Goal: Task Accomplishment & Management: Use online tool/utility

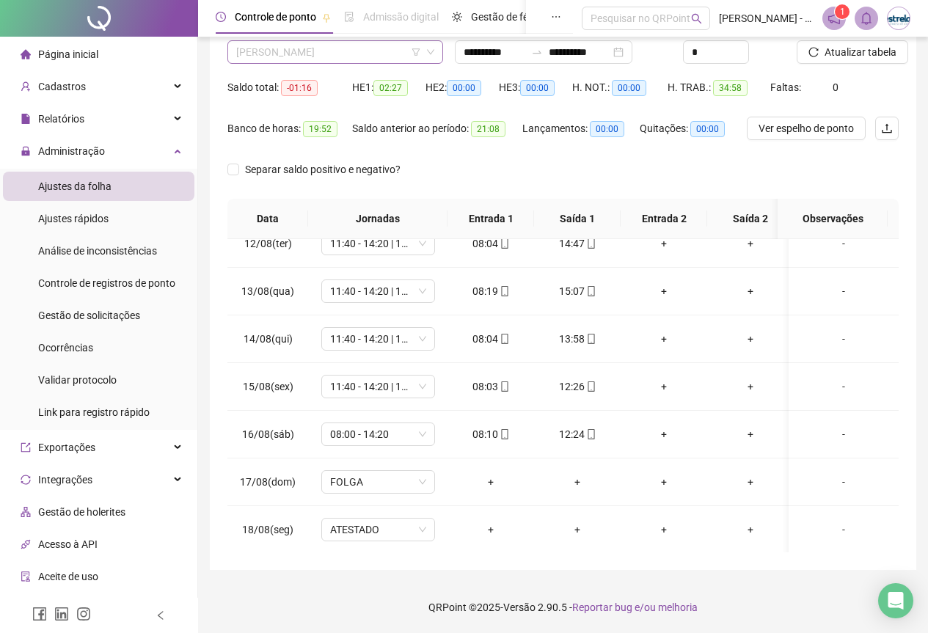
scroll to position [657, 0]
click at [288, 50] on span "[PERSON_NAME]" at bounding box center [335, 52] width 198 height 22
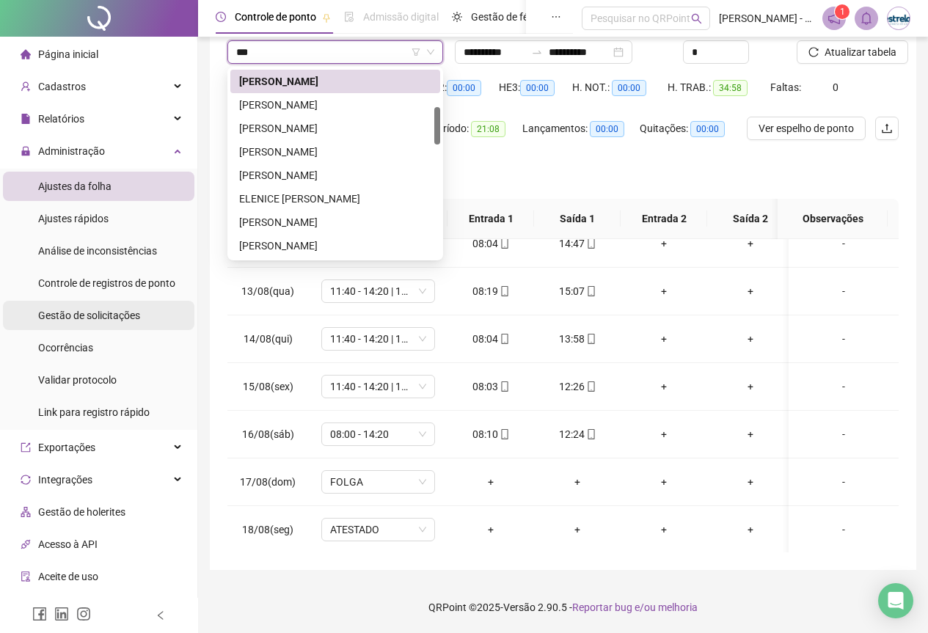
scroll to position [0, 0]
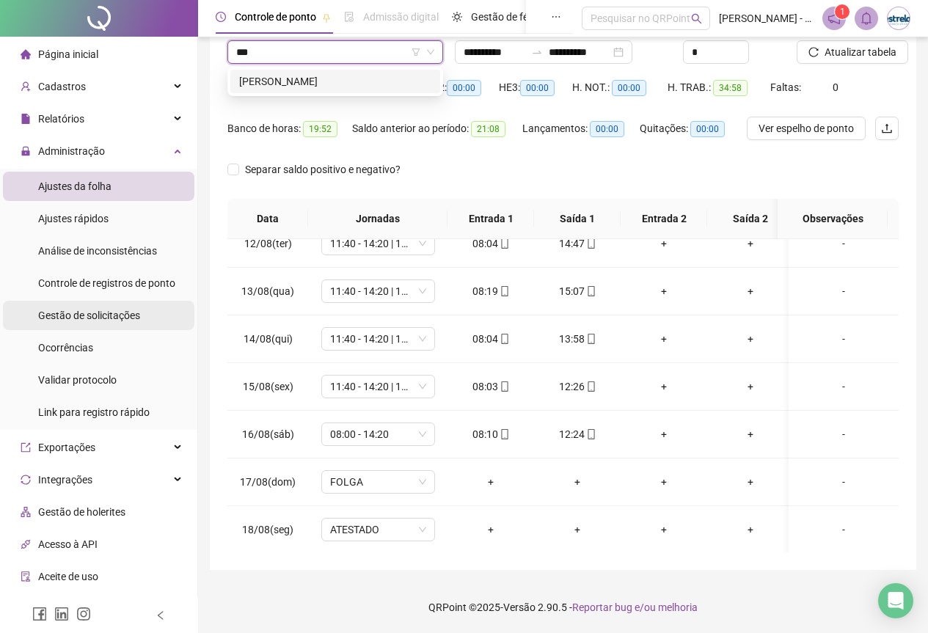
type input "****"
click at [247, 85] on div "[PERSON_NAME]" at bounding box center [335, 81] width 192 height 16
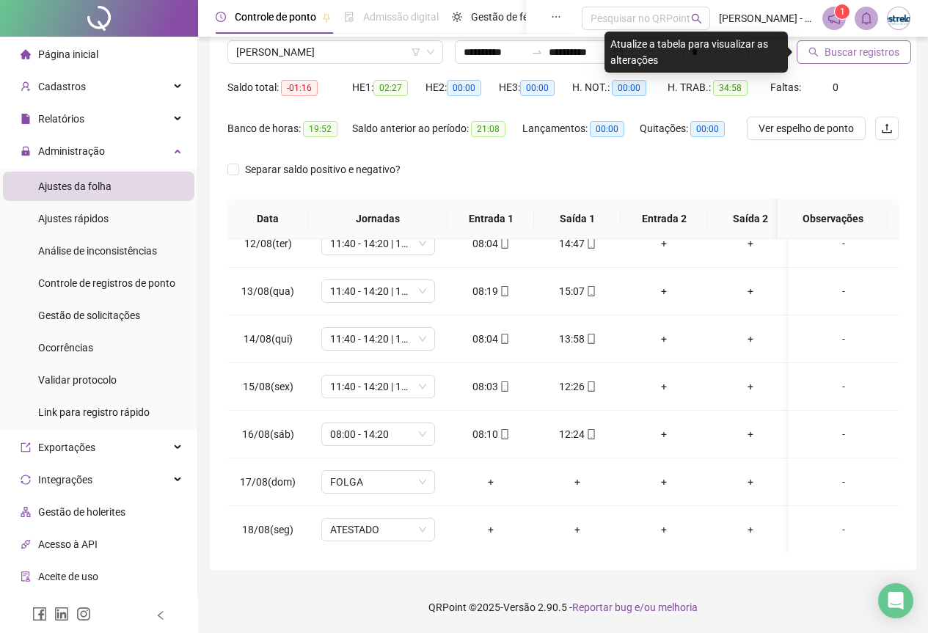
click at [802, 55] on button "Buscar registros" at bounding box center [853, 51] width 114 height 23
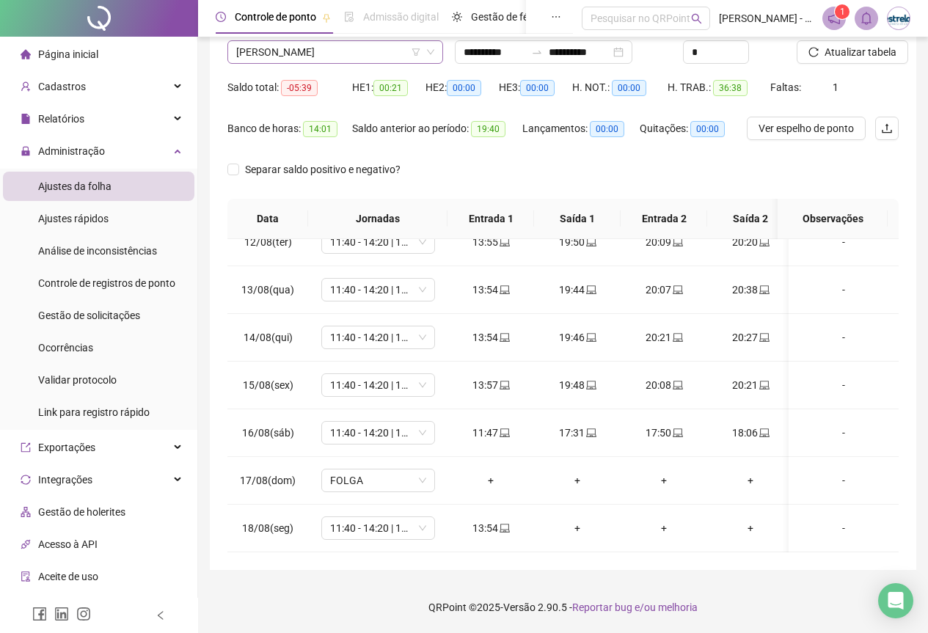
scroll to position [915, 0]
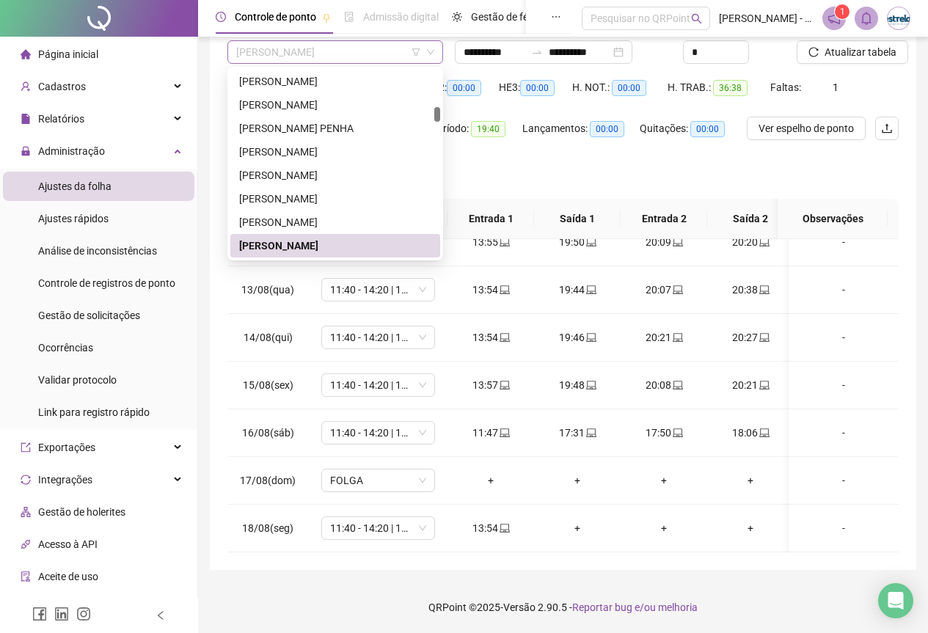
click at [290, 43] on span "[PERSON_NAME]" at bounding box center [335, 52] width 198 height 22
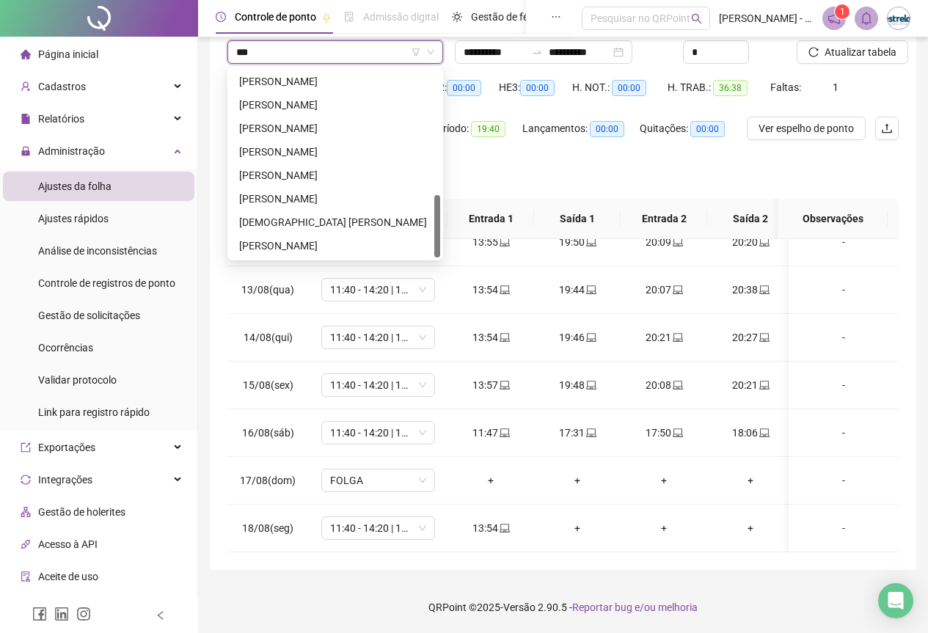
scroll to position [0, 0]
type input "****"
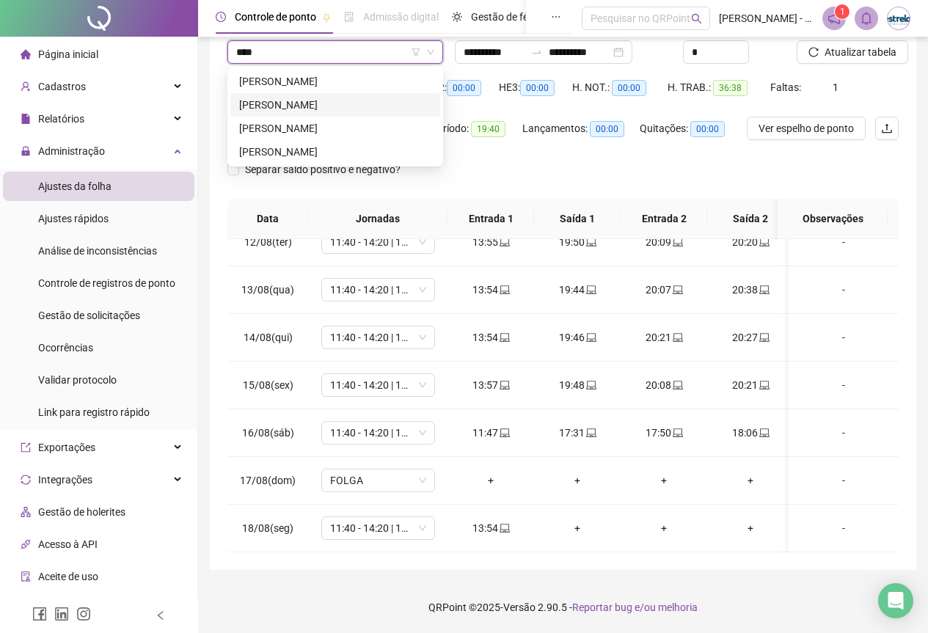
click at [323, 98] on div "[PERSON_NAME]" at bounding box center [335, 104] width 210 height 23
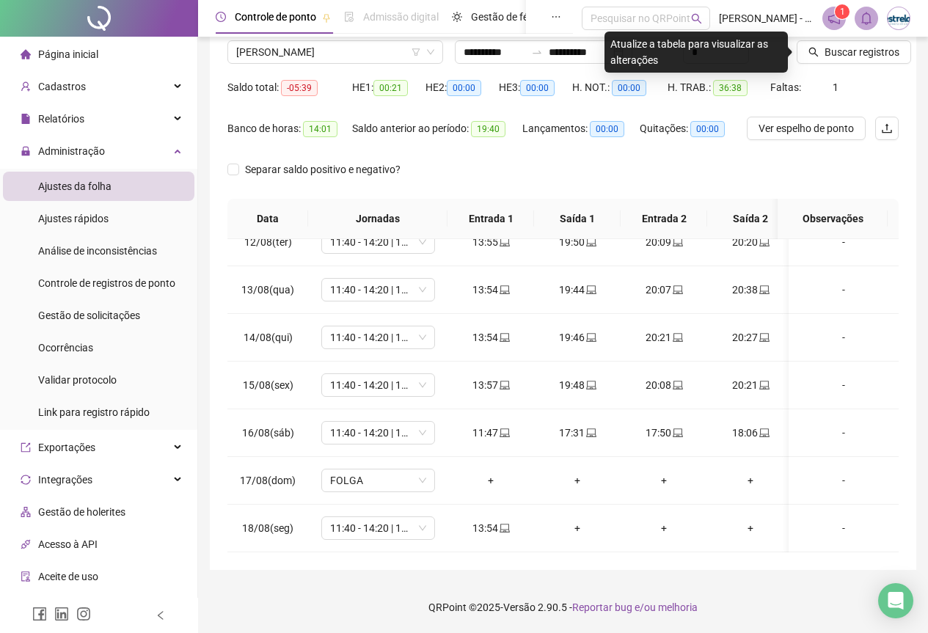
click at [323, 98] on div "Saldo total: -05:39" at bounding box center [289, 87] width 125 height 23
click at [862, 61] on button "Buscar registros" at bounding box center [853, 51] width 114 height 23
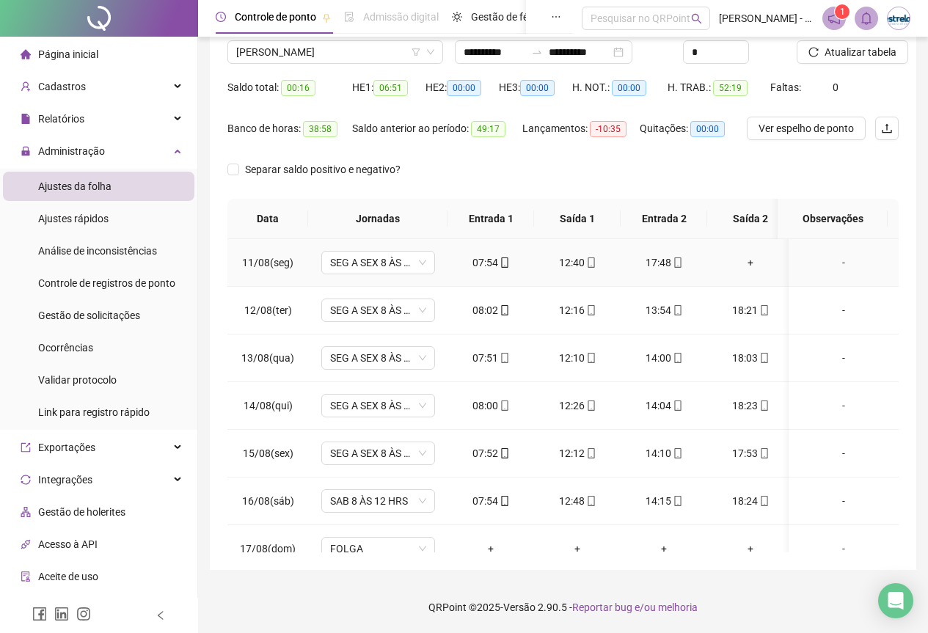
click at [748, 259] on div "+" at bounding box center [750, 262] width 63 height 16
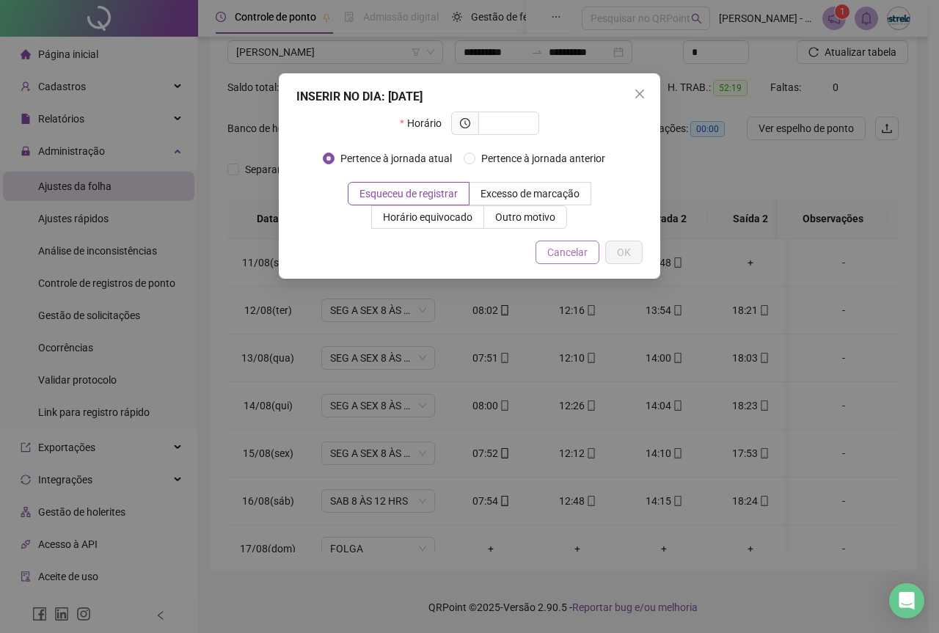
click at [588, 252] on button "Cancelar" at bounding box center [567, 252] width 64 height 23
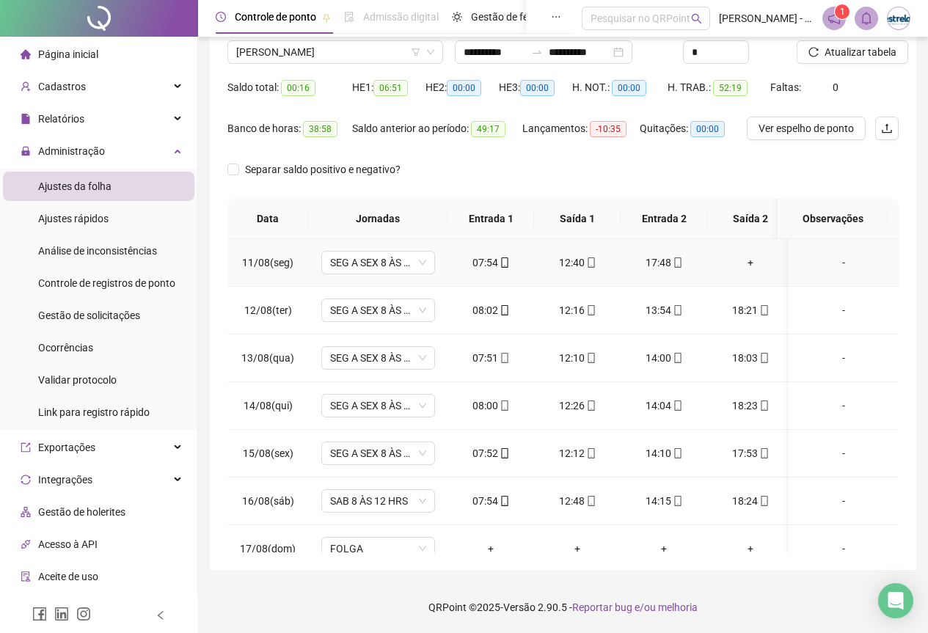
click at [754, 257] on div "+" at bounding box center [750, 262] width 63 height 16
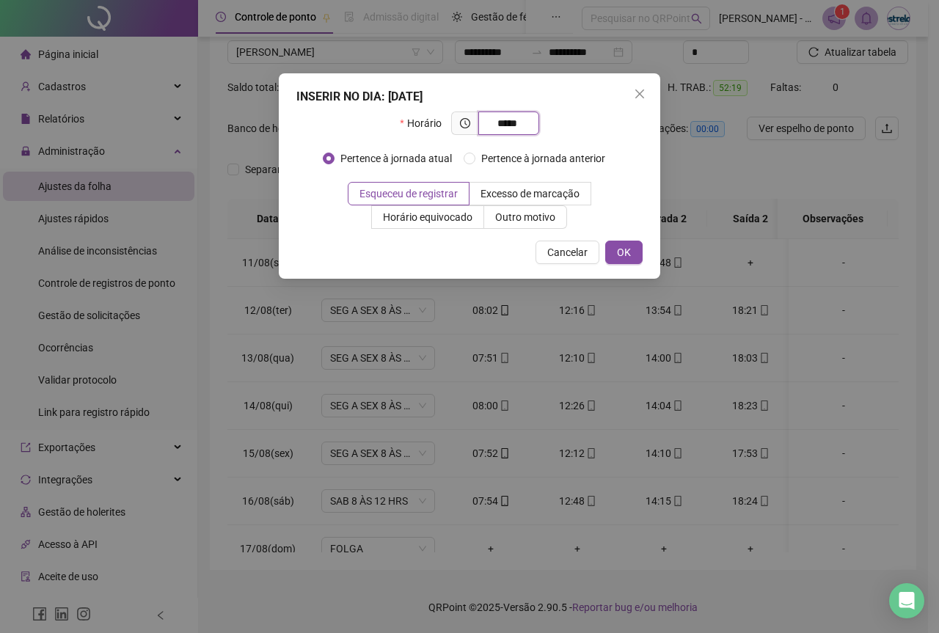
type input "*****"
click at [626, 240] on div "INSERIR NO DIA : [DATE] Horário ***** Pertence à jornada atual Pertence à jorna…" at bounding box center [469, 175] width 381 height 205
click at [619, 247] on span "OK" at bounding box center [624, 252] width 14 height 16
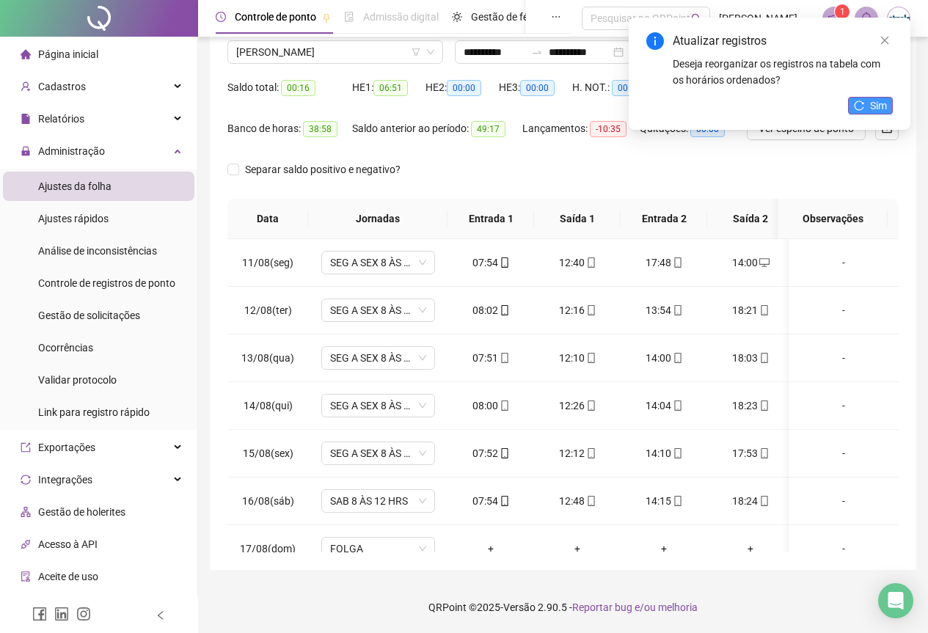
click at [864, 108] on icon "reload" at bounding box center [859, 105] width 10 height 10
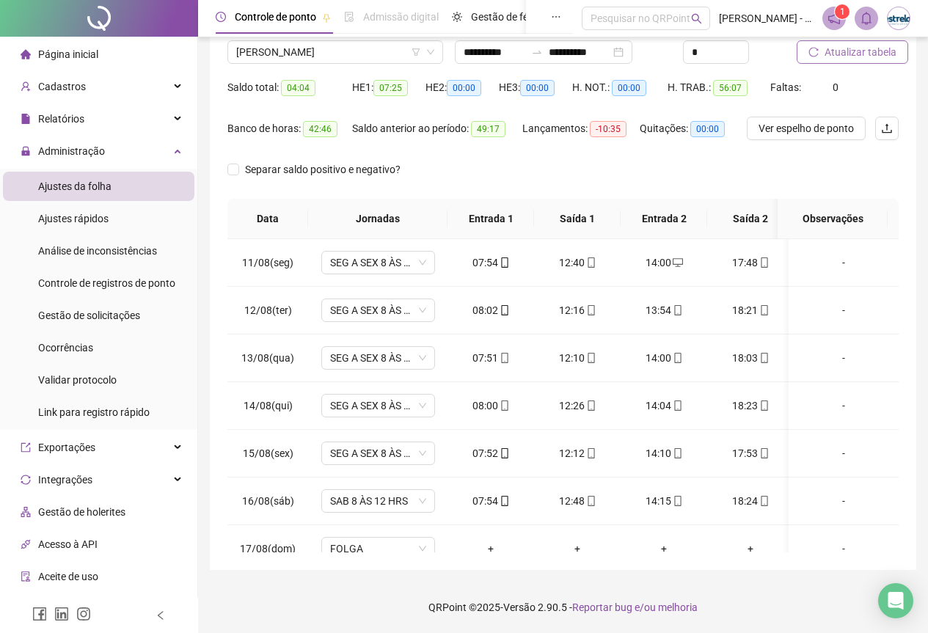
click at [837, 61] on button "Atualizar tabela" at bounding box center [851, 51] width 111 height 23
click at [346, 52] on span "[PERSON_NAME]" at bounding box center [335, 52] width 198 height 22
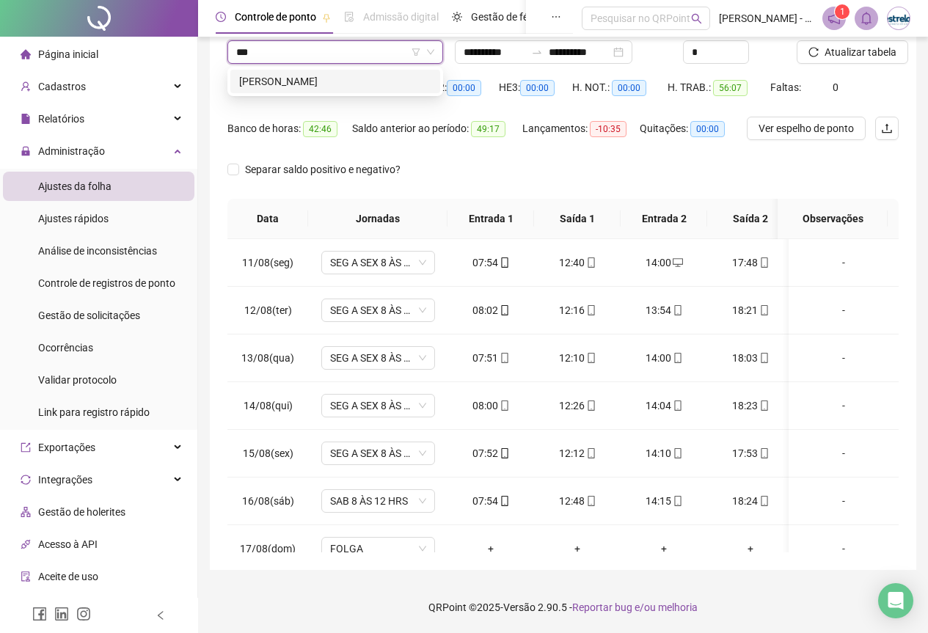
type input "****"
click at [348, 80] on div "[PERSON_NAME]" at bounding box center [335, 81] width 192 height 16
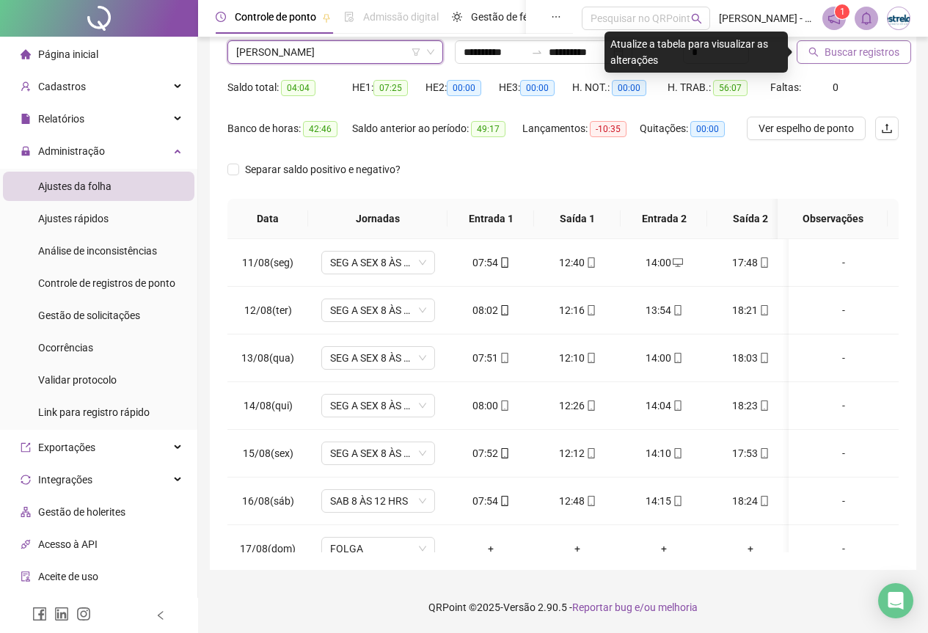
click at [881, 47] on span "Buscar registros" at bounding box center [861, 52] width 75 height 16
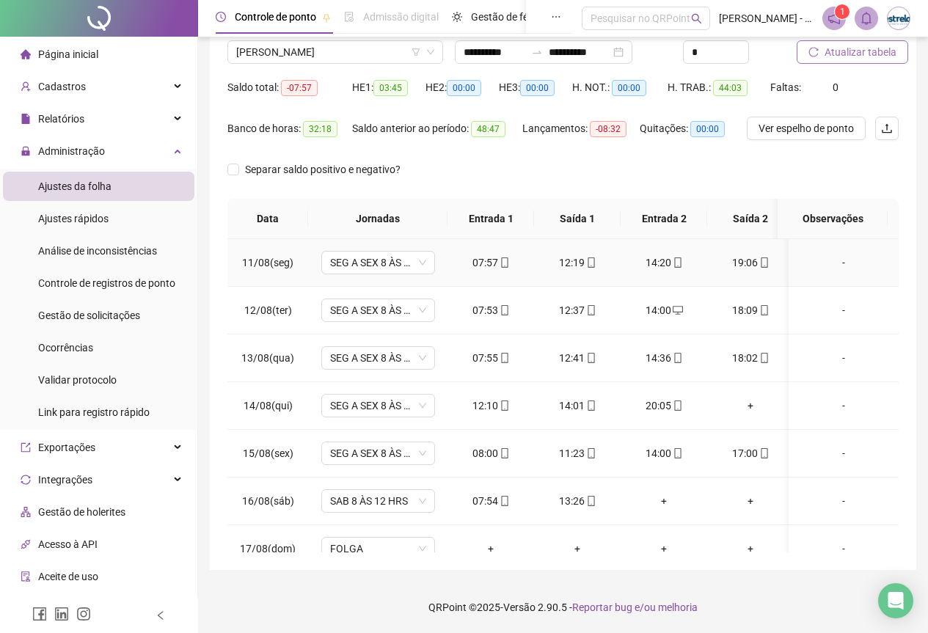
scroll to position [79, 0]
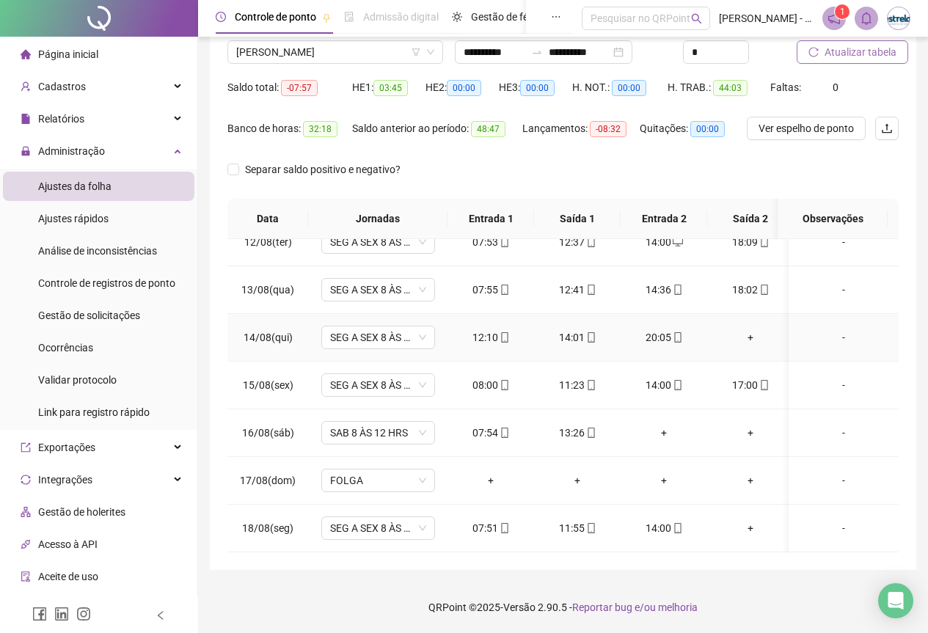
click at [754, 329] on div "+" at bounding box center [750, 337] width 63 height 16
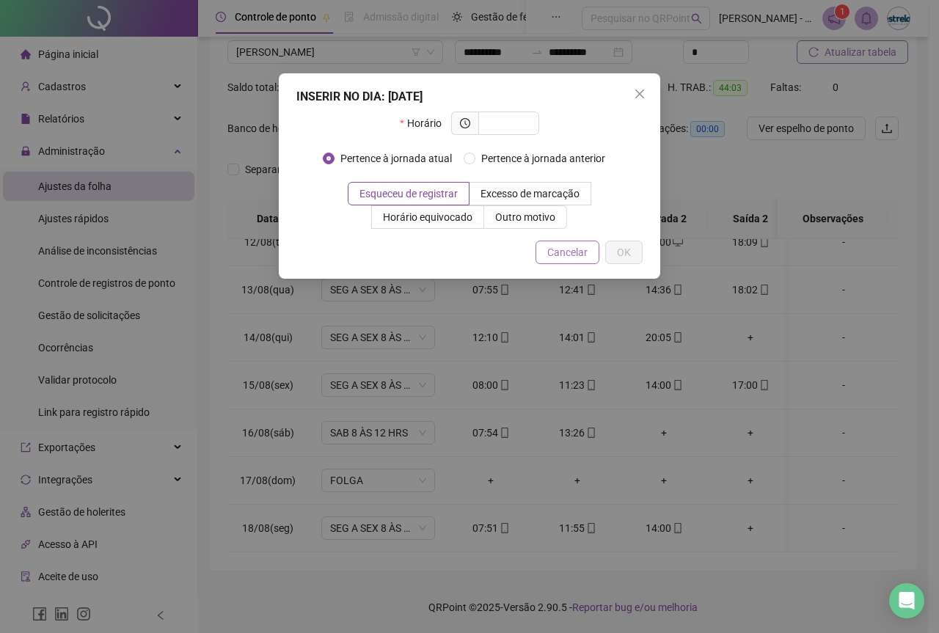
click at [579, 252] on span "Cancelar" at bounding box center [567, 252] width 40 height 16
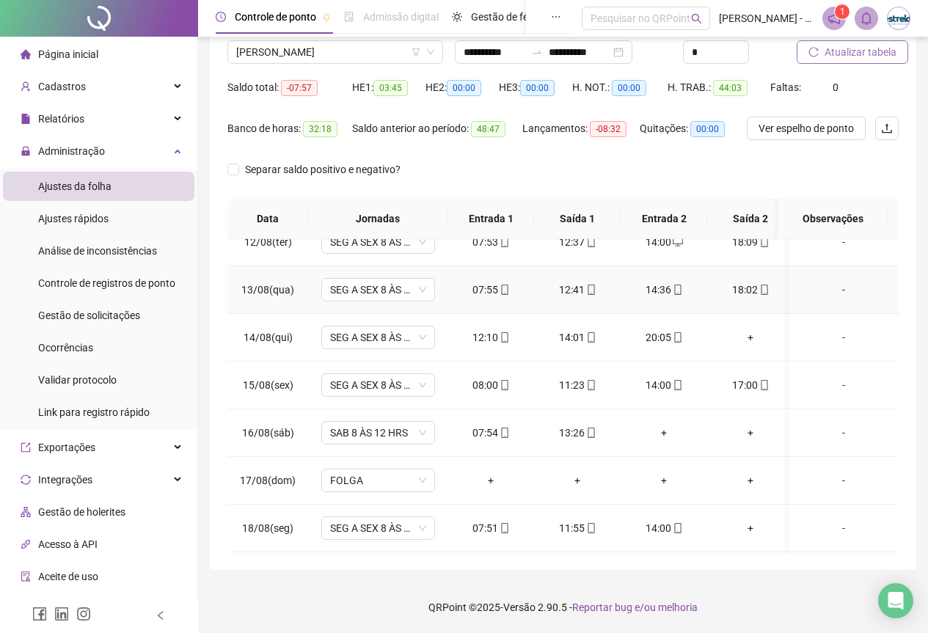
scroll to position [0, 0]
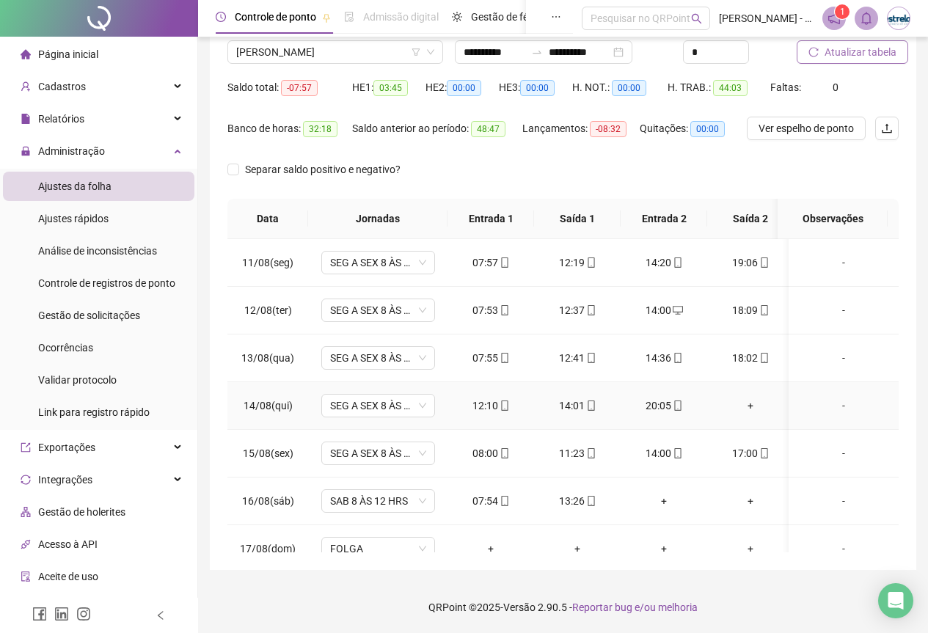
drag, startPoint x: 752, startPoint y: 399, endPoint x: 887, endPoint y: 360, distance: 140.4
click at [854, 368] on tbody "11/08(seg) SEG A SEX 8 ÀS 18 HRS 07:57 12:19 14:20 19:06 [DATE](ter) SEG A SEX …" at bounding box center [565, 429] width 676 height 381
click at [797, 395] on td "-" at bounding box center [843, 406] width 110 height 48
click at [754, 404] on div "+" at bounding box center [750, 405] width 63 height 16
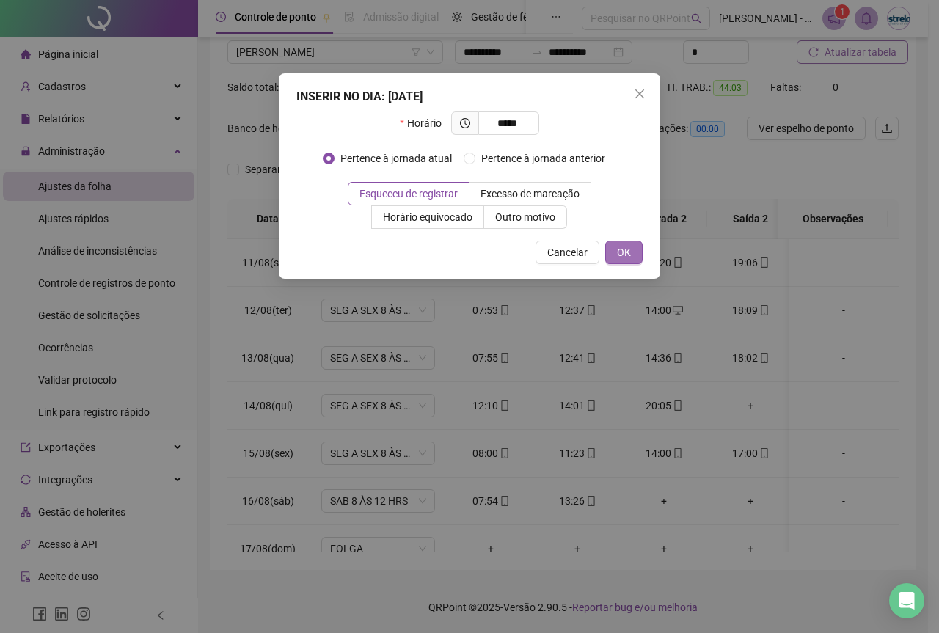
type input "*****"
click at [614, 260] on button "OK" at bounding box center [623, 252] width 37 height 23
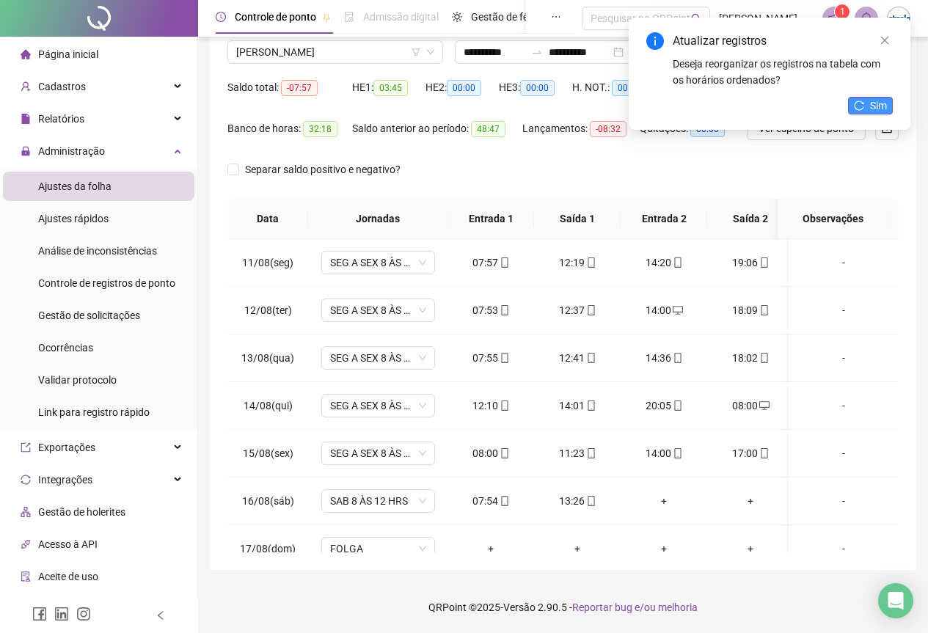
click at [881, 100] on span "Sim" at bounding box center [878, 106] width 17 height 16
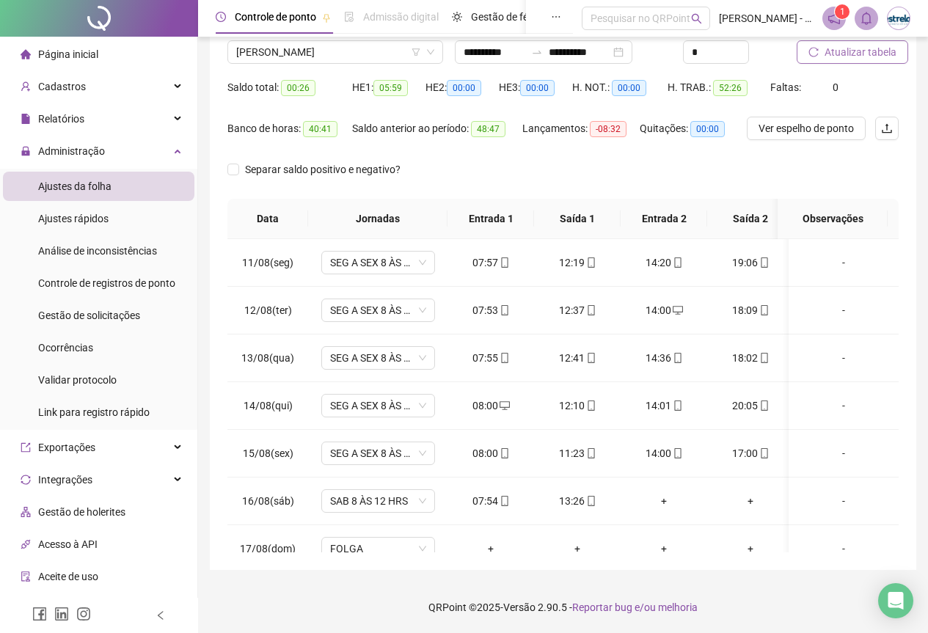
click at [867, 57] on span "Atualizar tabela" at bounding box center [860, 52] width 72 height 16
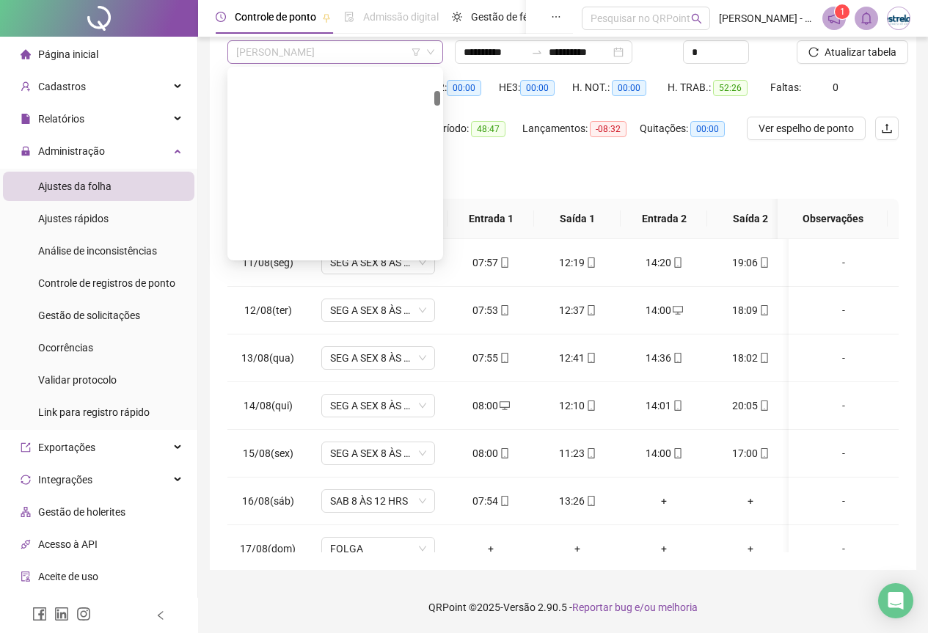
scroll to position [516, 0]
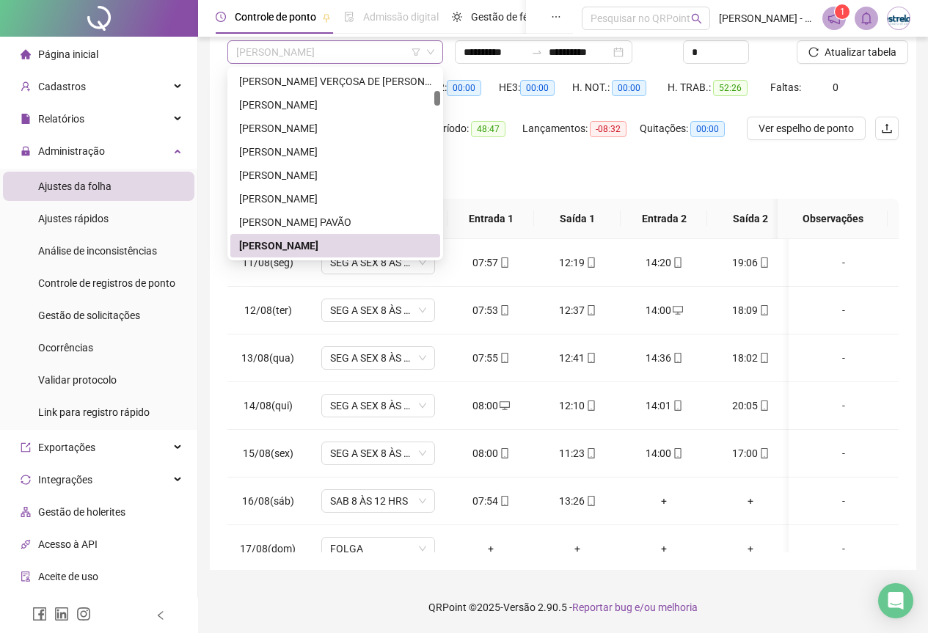
click at [345, 60] on span "[PERSON_NAME]" at bounding box center [335, 52] width 198 height 22
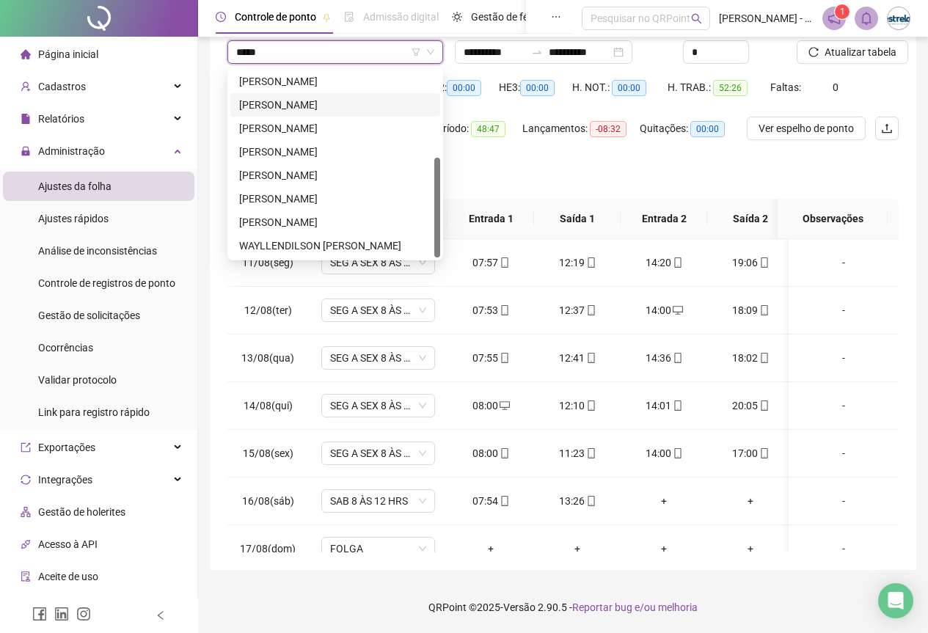
scroll to position [0, 0]
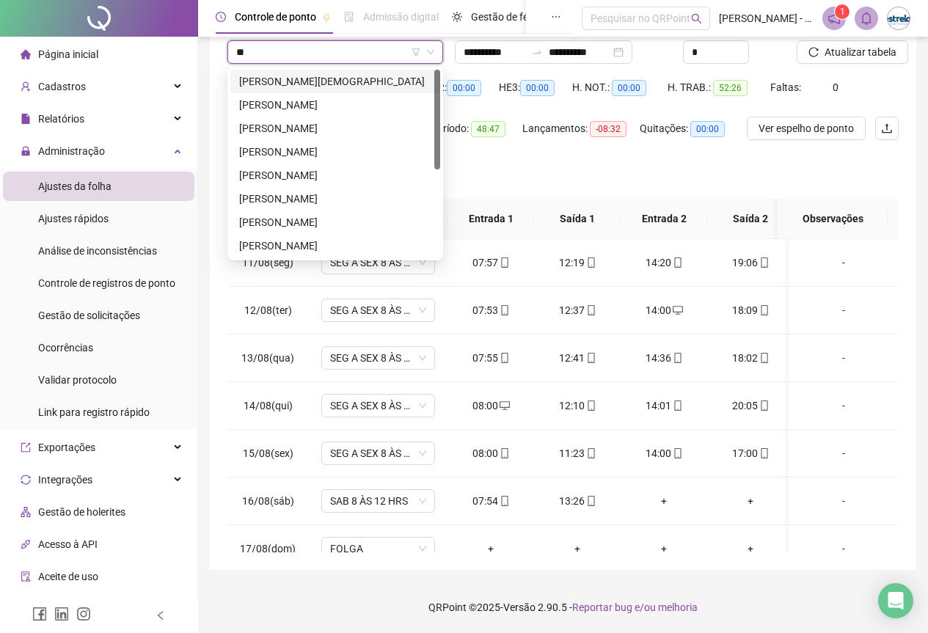
type input "*"
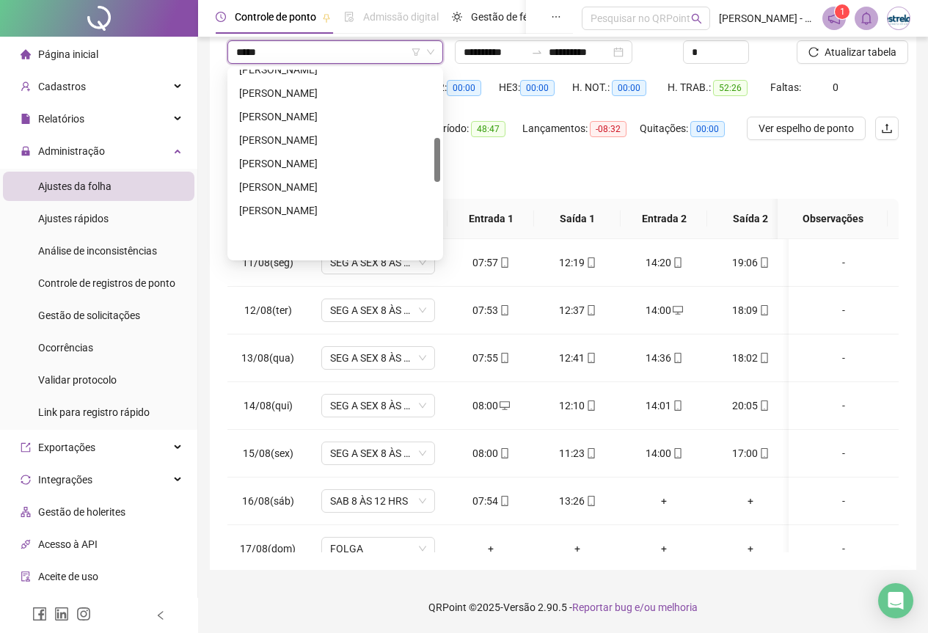
scroll to position [364, 0]
drag, startPoint x: 180, startPoint y: 51, endPoint x: 63, endPoint y: 49, distance: 117.3
click at [63, 49] on div "Página inicial Cadastros Empregadores Locais de trabalho Escalas Colaboradores …" at bounding box center [464, 257] width 928 height 749
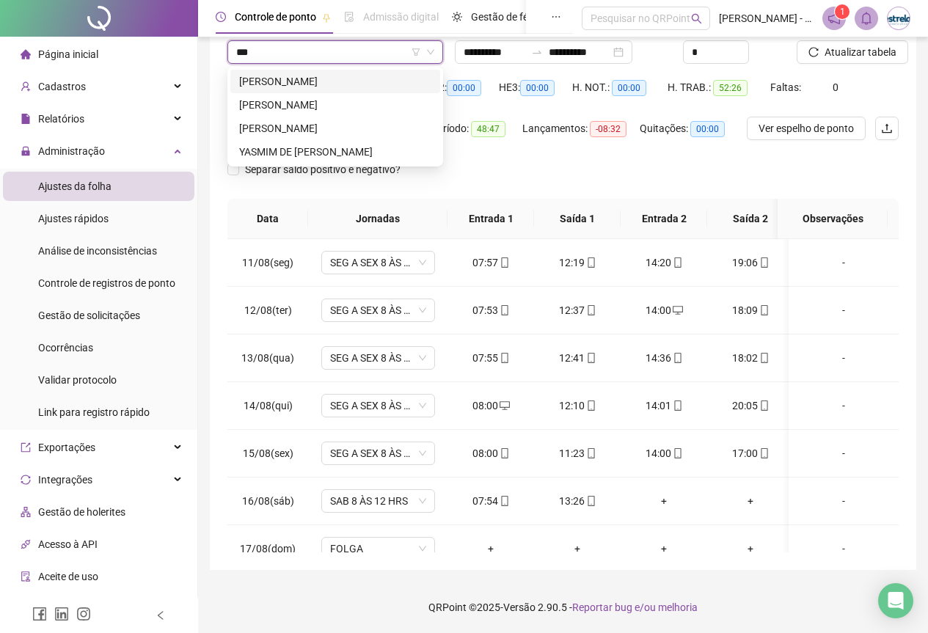
scroll to position [0, 0]
type input "*****"
click at [252, 83] on div "[PERSON_NAME]" at bounding box center [335, 81] width 192 height 16
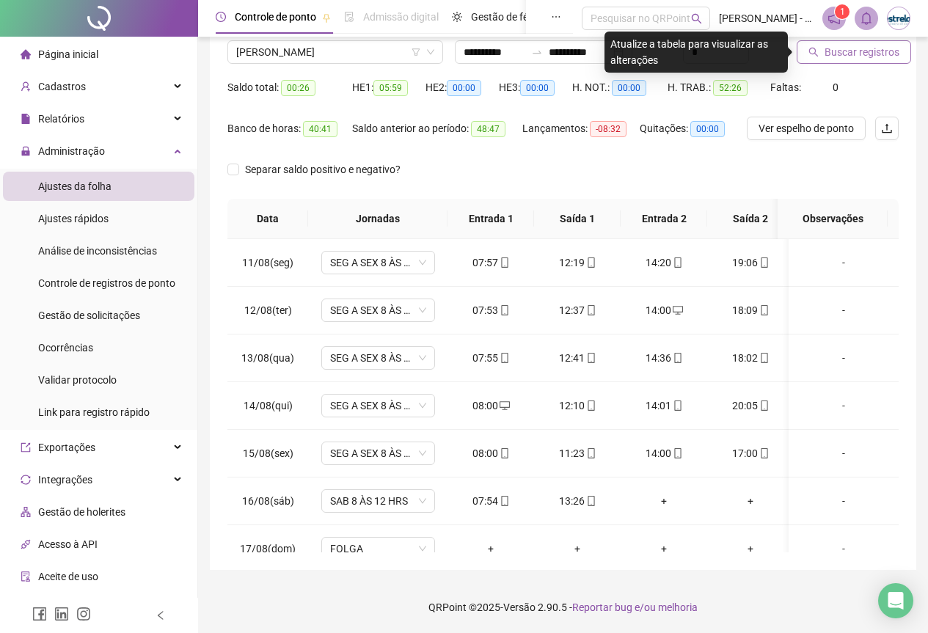
click at [867, 57] on span "Buscar registros" at bounding box center [861, 52] width 75 height 16
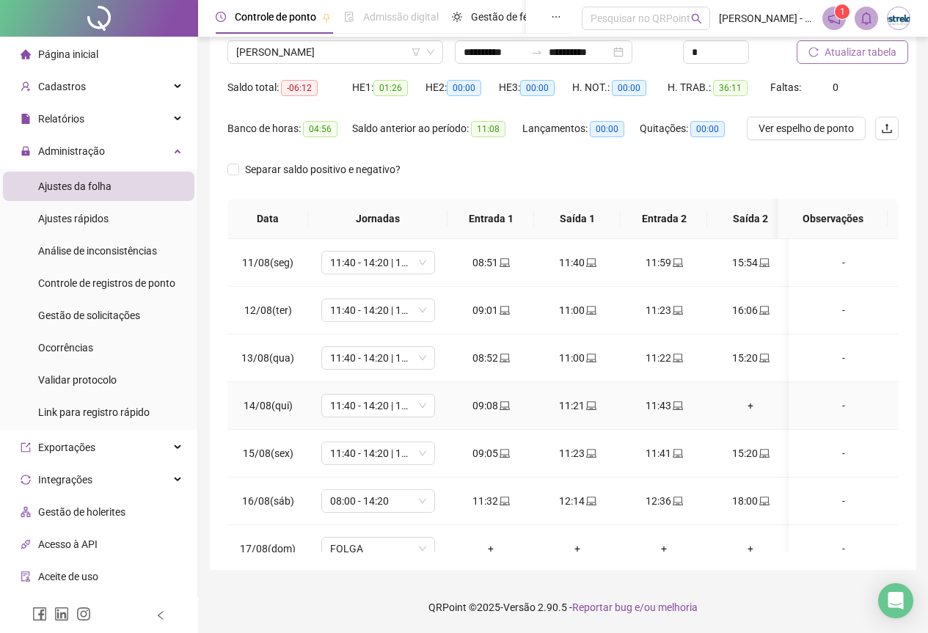
scroll to position [79, 0]
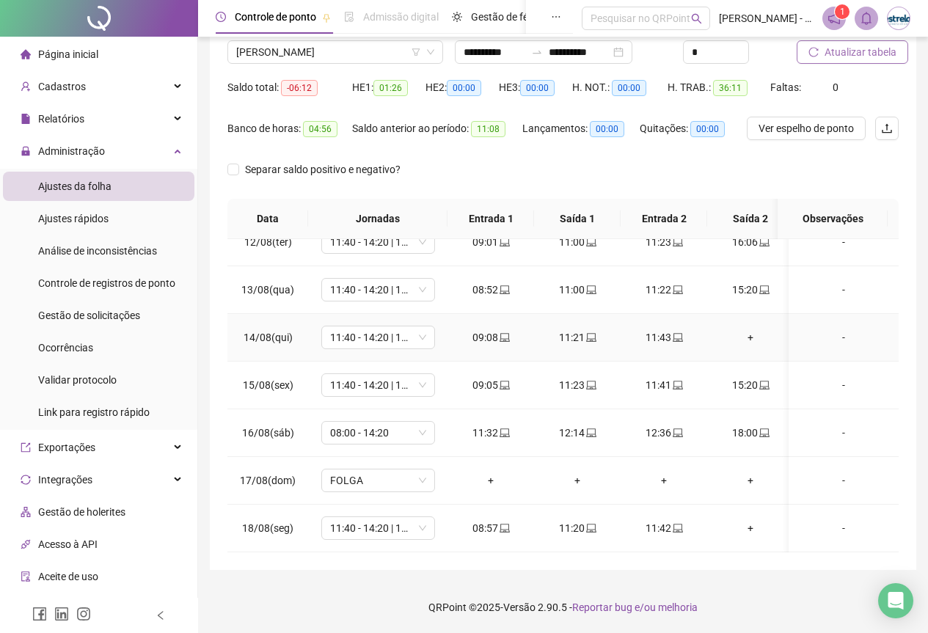
click at [741, 329] on div "+" at bounding box center [750, 337] width 63 height 16
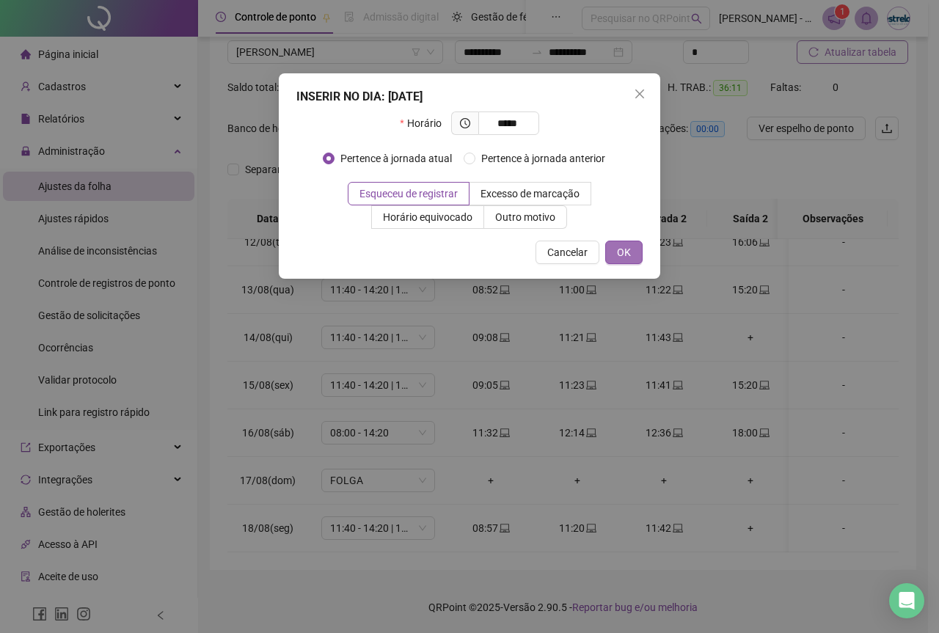
type input "*****"
click at [640, 254] on button "OK" at bounding box center [623, 252] width 37 height 23
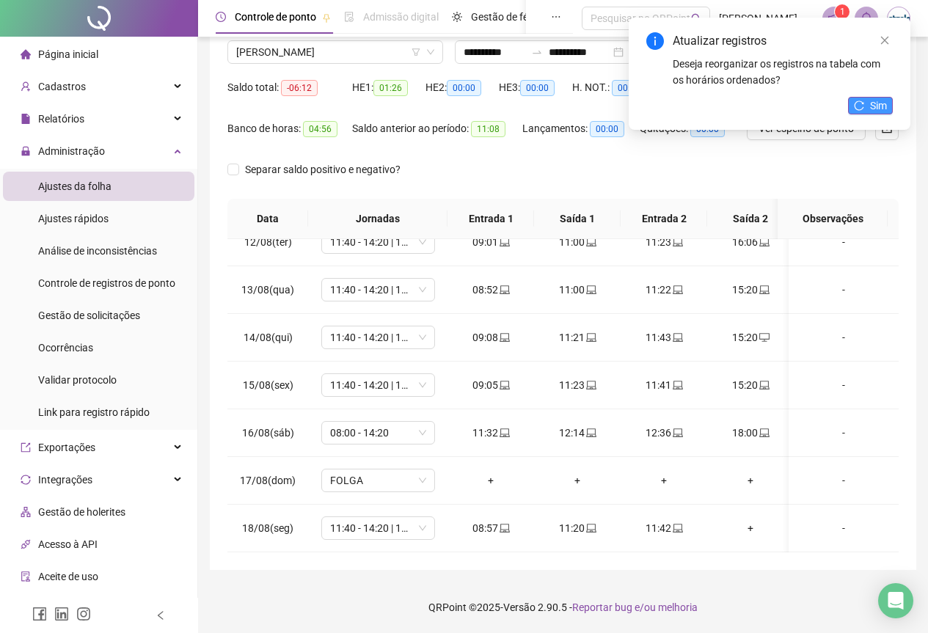
click at [862, 106] on icon "reload" at bounding box center [859, 105] width 10 height 10
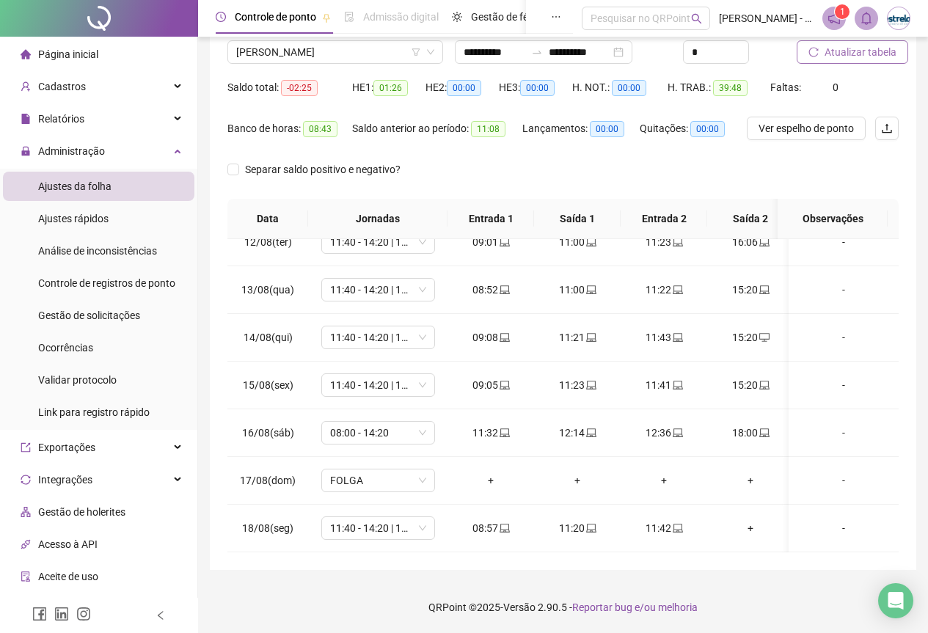
click at [845, 56] on span "Atualizar tabela" at bounding box center [860, 52] width 72 height 16
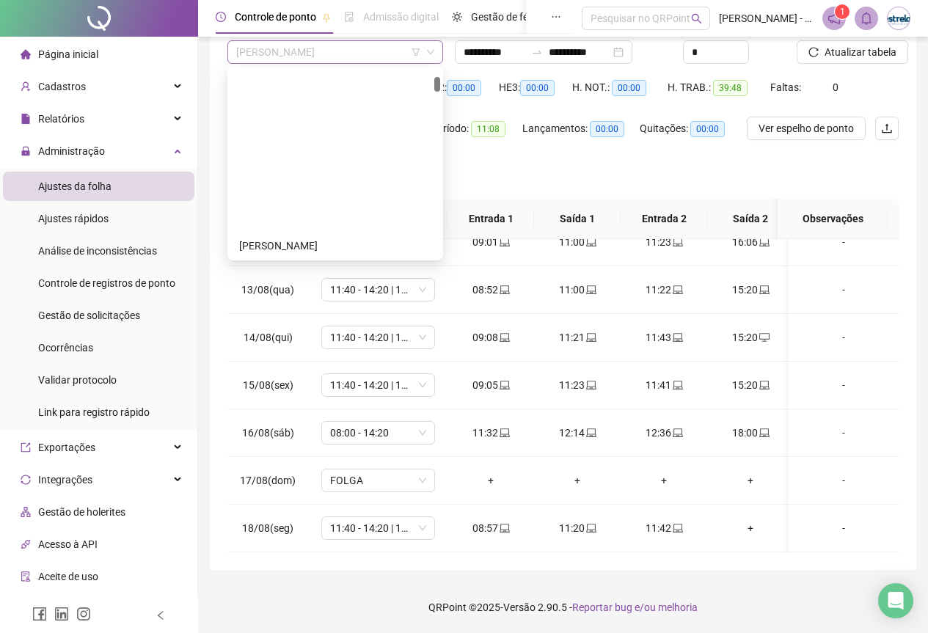
scroll to position [188, 0]
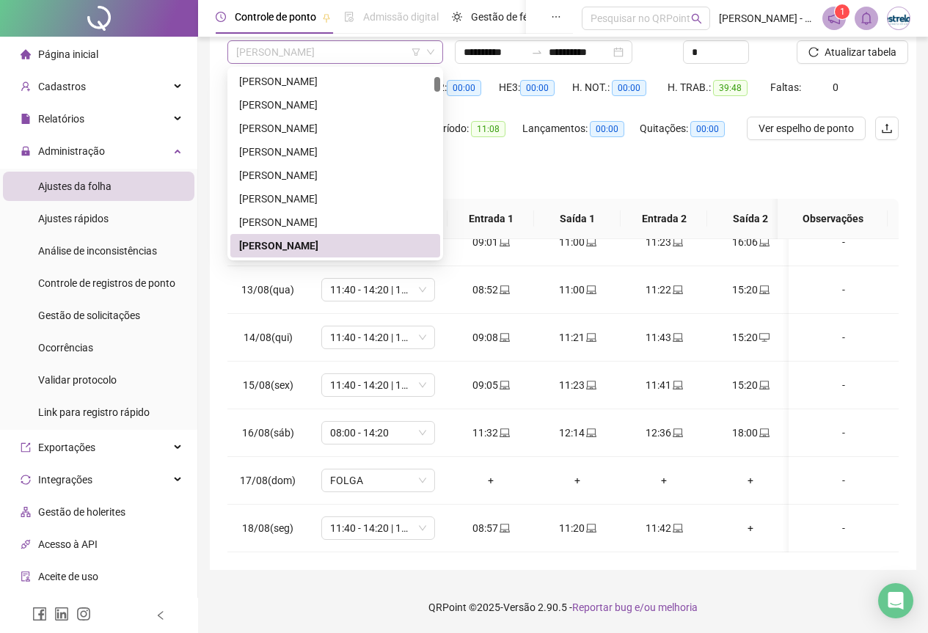
click at [291, 51] on span "[PERSON_NAME]" at bounding box center [335, 52] width 198 height 22
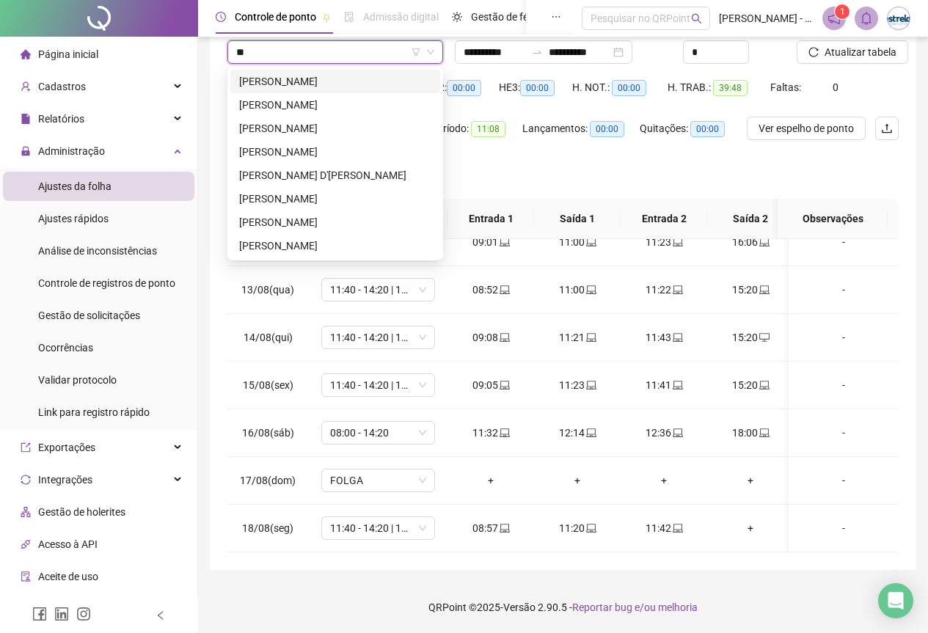
scroll to position [0, 0]
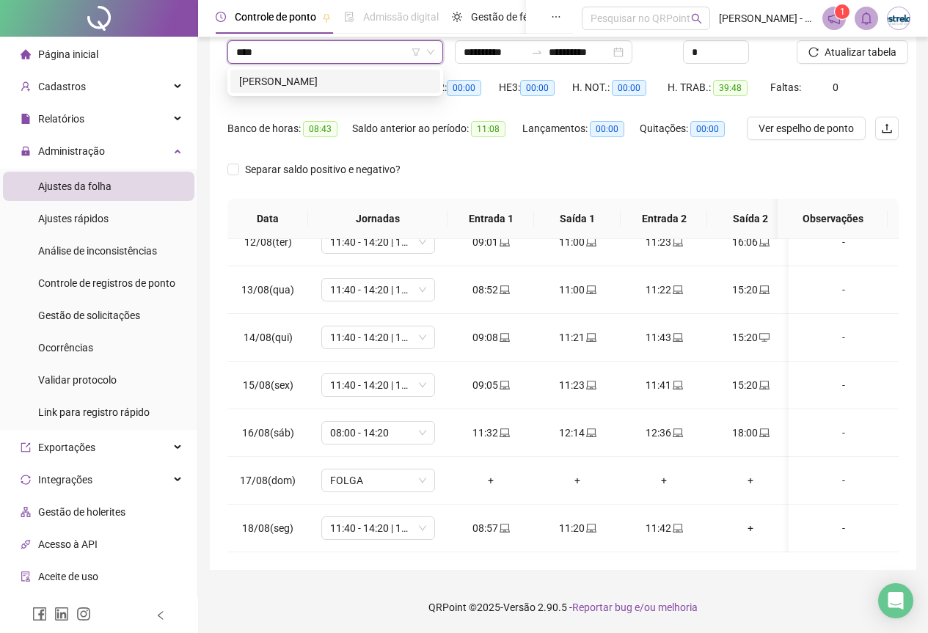
type input "*****"
click at [324, 92] on div "[PERSON_NAME]" at bounding box center [335, 81] width 210 height 23
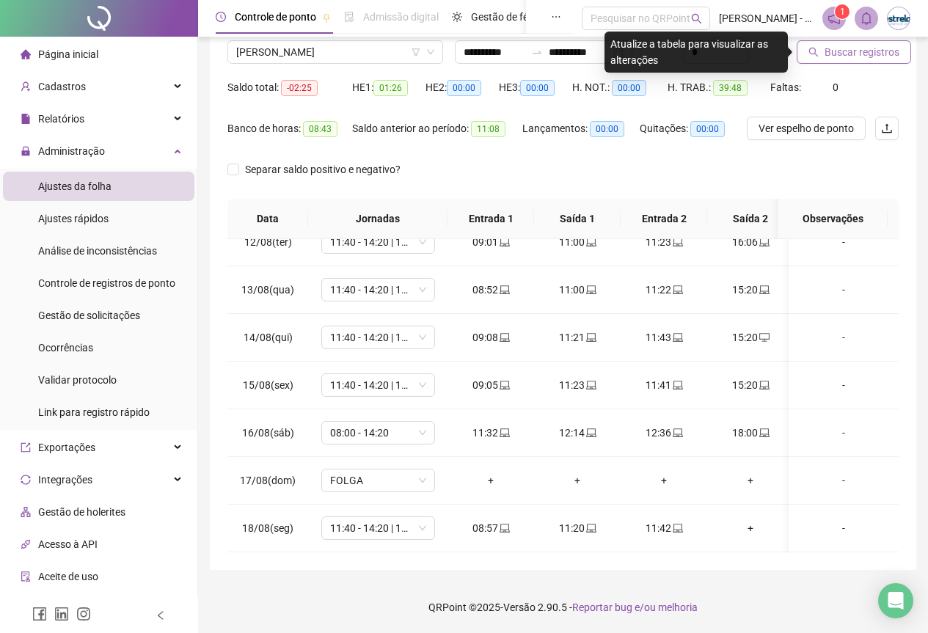
click at [806, 48] on button "Buscar registros" at bounding box center [853, 51] width 114 height 23
